Goal: Communication & Community: Answer question/provide support

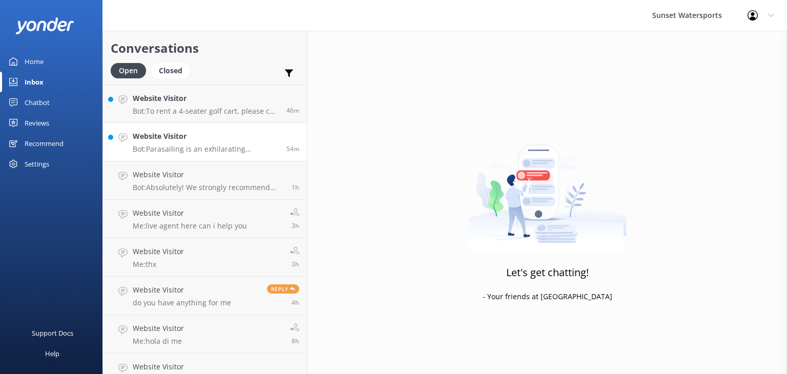
click at [180, 135] on h4 "Website Visitor" at bounding box center [206, 136] width 146 height 11
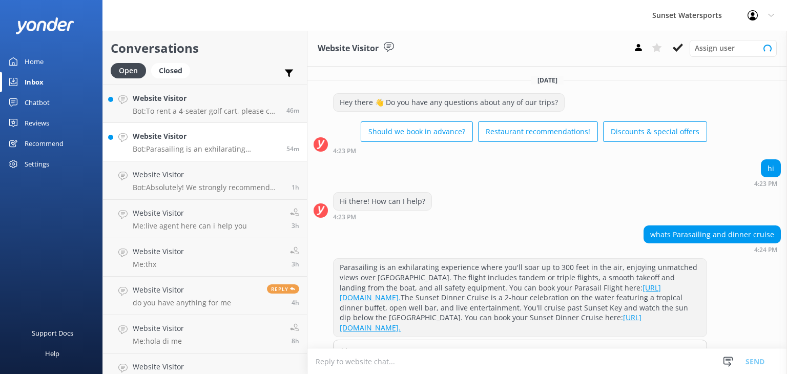
scroll to position [65, 0]
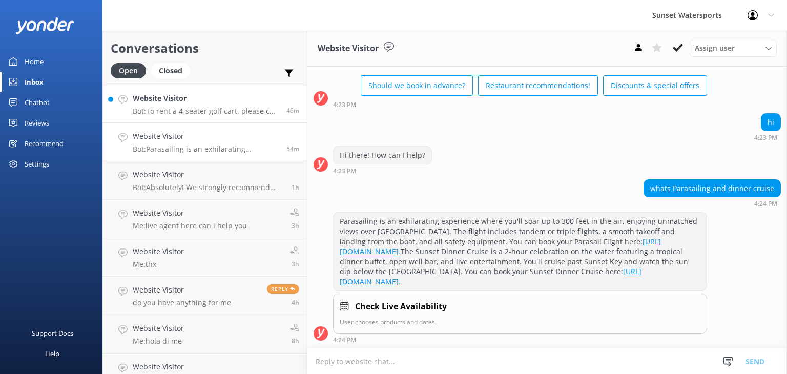
click at [150, 101] on h4 "Website Visitor" at bounding box center [206, 98] width 146 height 11
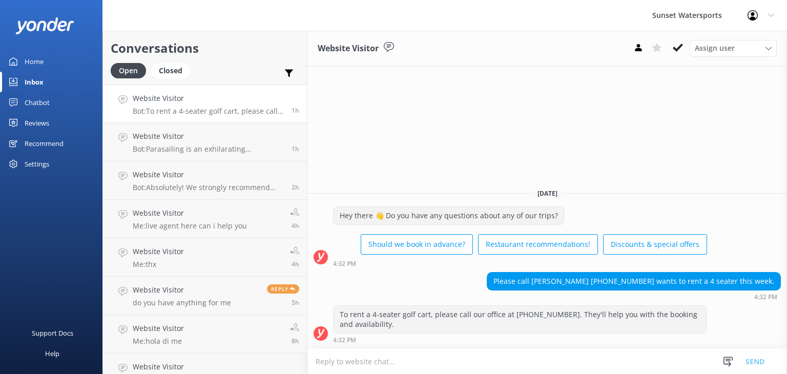
click at [164, 104] on div "Website Visitor Bot: To rent a 4-seater golf cart, please call our office at [P…" at bounding box center [208, 104] width 151 height 22
click at [35, 73] on div "Inbox" at bounding box center [34, 82] width 19 height 20
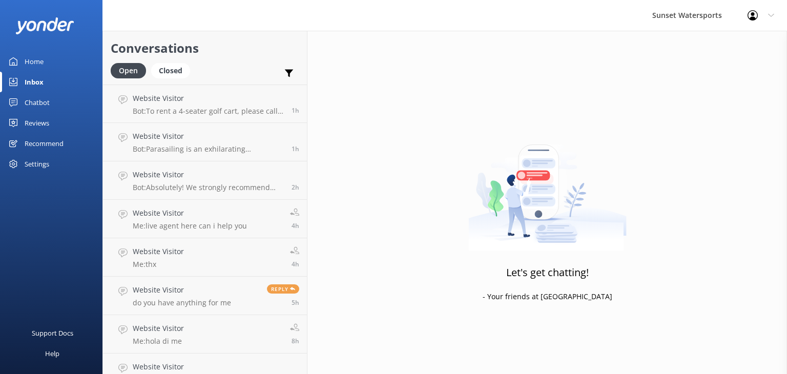
click at [33, 78] on div "Inbox" at bounding box center [34, 82] width 19 height 20
click at [36, 73] on div "Inbox" at bounding box center [34, 82] width 19 height 20
click at [182, 142] on div "Website Visitor Bot: Parasailing is an exhilarating experience where you'll soa…" at bounding box center [208, 142] width 151 height 23
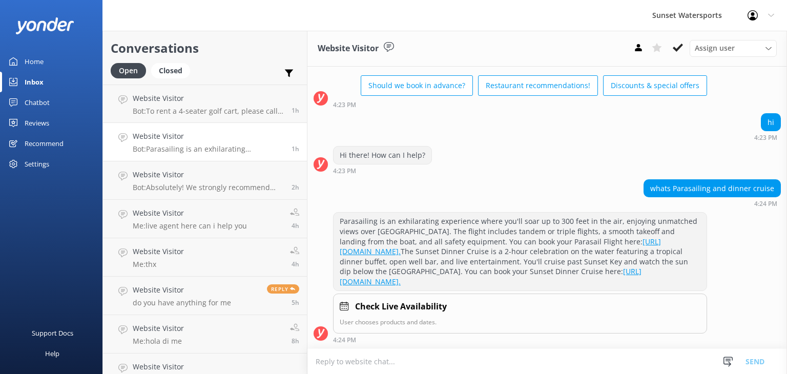
scroll to position [65, 0]
